Goal: Find contact information: Obtain details needed to contact an individual or organization

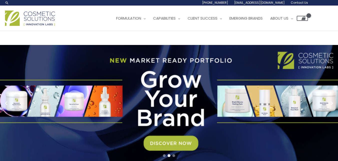
click at [0, 0] on span "Contact Us" at bounding box center [0, 0] width 0 height 0
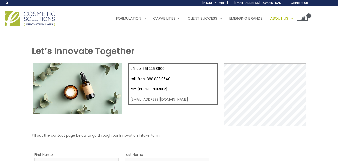
click at [250, 31] on header "Search... 1.888.883.0540 info@naturalskincare.com Contact Us Main Menu Formulat…" at bounding box center [169, 15] width 338 height 31
drag, startPoint x: 309, startPoint y: 64, endPoint x: 270, endPoint y: 96, distance: 50.2
click at [270, 31] on header "Search... 1.888.883.0540 info@naturalskincare.com Contact Us Main Menu Formulat…" at bounding box center [169, 15] width 338 height 31
click at [243, 26] on ul "Formulation Menu Toggle Research and Innovation Market Ready Formulas Custom Fo…" at bounding box center [210, 18] width 196 height 15
drag, startPoint x: 243, startPoint y: 55, endPoint x: 308, endPoint y: 64, distance: 65.3
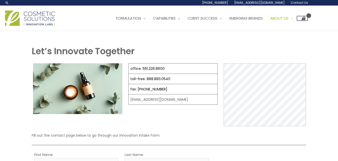
click at [308, 26] on ul "Formulation Menu Toggle Research and Innovation Market Ready Formulas Custom Fo…" at bounding box center [210, 18] width 196 height 15
click at [0, 0] on link "[EMAIL_ADDRESS][DOMAIN_NAME]" at bounding box center [0, 0] width 0 height 0
click at [277, 27] on div "Main Menu Formulation Menu Toggle Research and Innovation Market Ready Formulas…" at bounding box center [156, 18] width 303 height 18
click at [0, 0] on span "Contact Us" at bounding box center [0, 0] width 0 height 0
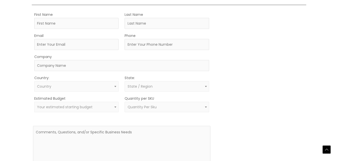
scroll to position [141, 0]
drag, startPoint x: 189, startPoint y: 112, endPoint x: 137, endPoint y: 113, distance: 52.1
copy td "@[DOMAIN_NAME]"
